Goal: Information Seeking & Learning: Learn about a topic

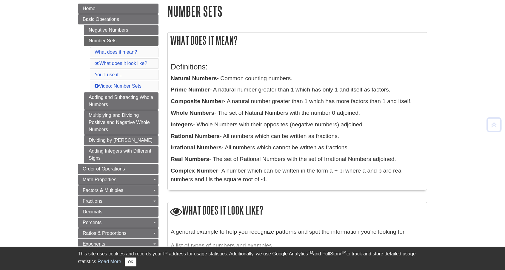
scroll to position [71, 0]
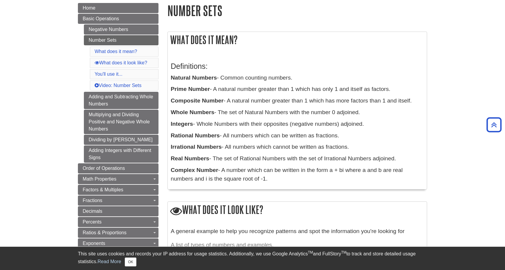
click at [276, 49] on div "What does it mean? Definitions: Natural Numbers - Common counting numbers. Prim…" at bounding box center [297, 111] width 260 height 158
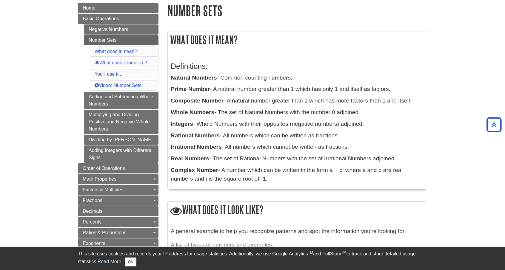
click at [276, 49] on div "What does it mean? Definitions: Natural Numbers - Common counting numbers. Prim…" at bounding box center [297, 111] width 260 height 158
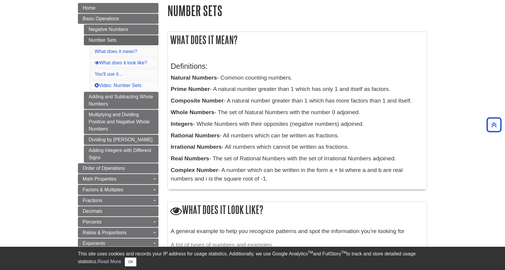
click at [276, 49] on div "What does it mean? Definitions: Natural Numbers - Common counting numbers. Prim…" at bounding box center [297, 111] width 260 height 158
click at [319, 150] on p "Irrational Numbers - All numbers which cannot be written as fractions." at bounding box center [297, 147] width 253 height 9
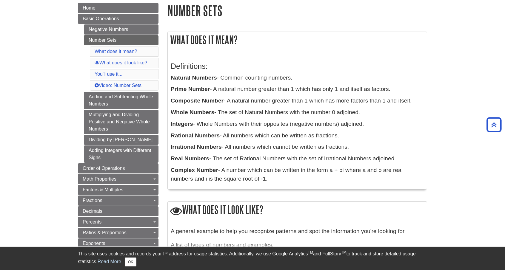
click at [319, 150] on p "Irrational Numbers - All numbers which cannot be written as fractions." at bounding box center [297, 147] width 253 height 9
drag, startPoint x: 319, startPoint y: 150, endPoint x: 315, endPoint y: 55, distance: 95.3
click at [315, 55] on div "Definitions: Natural Numbers - Common counting numbers. Prime Number - A natura…" at bounding box center [297, 121] width 259 height 136
